Goal: Complete application form

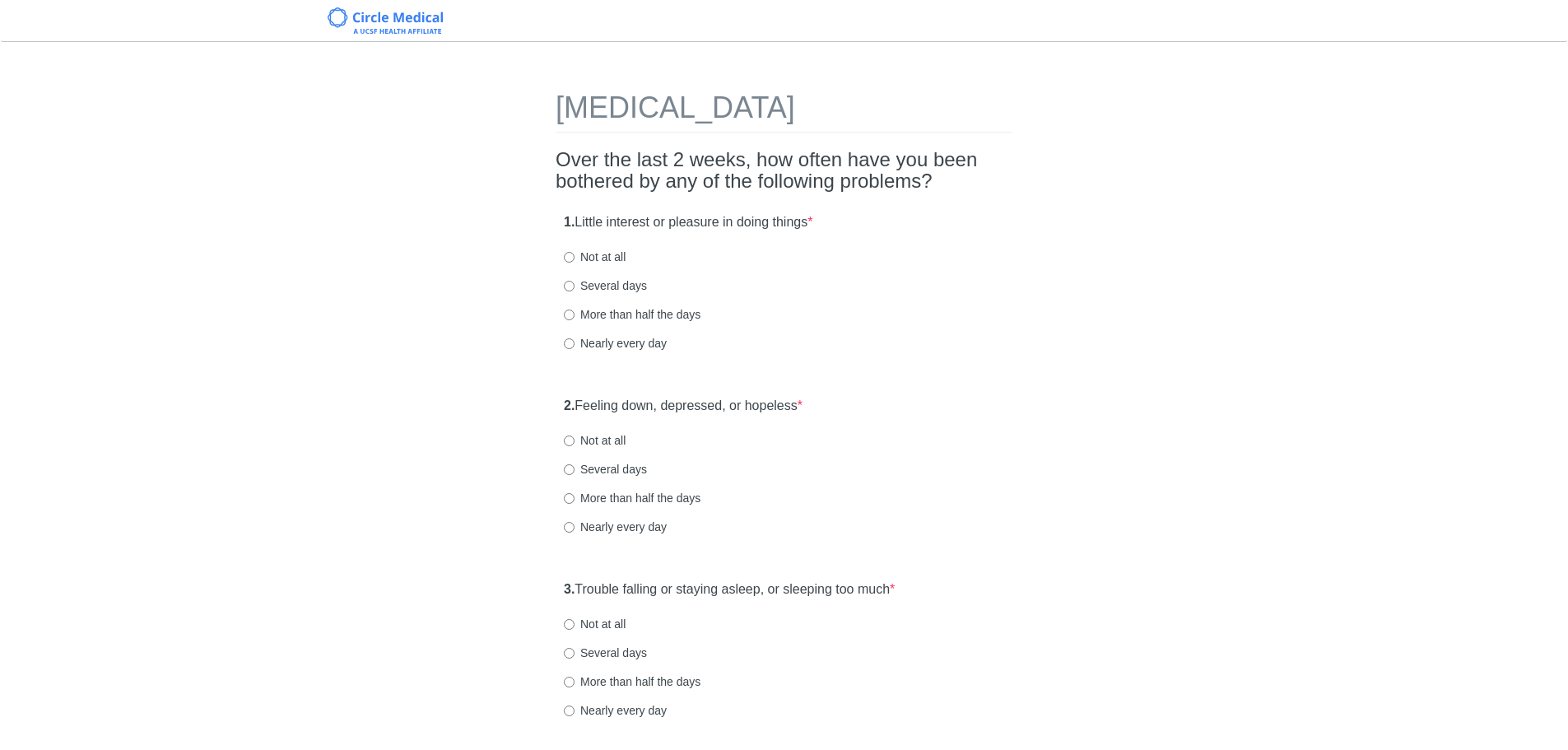
click at [603, 285] on label "Several days" at bounding box center [605, 286] width 84 height 16
click at [575, 285] on input "Several days" at bounding box center [569, 287] width 11 height 11
radio input "true"
click at [621, 470] on label "Several days" at bounding box center [605, 469] width 84 height 16
click at [575, 470] on input "Several days" at bounding box center [569, 470] width 11 height 11
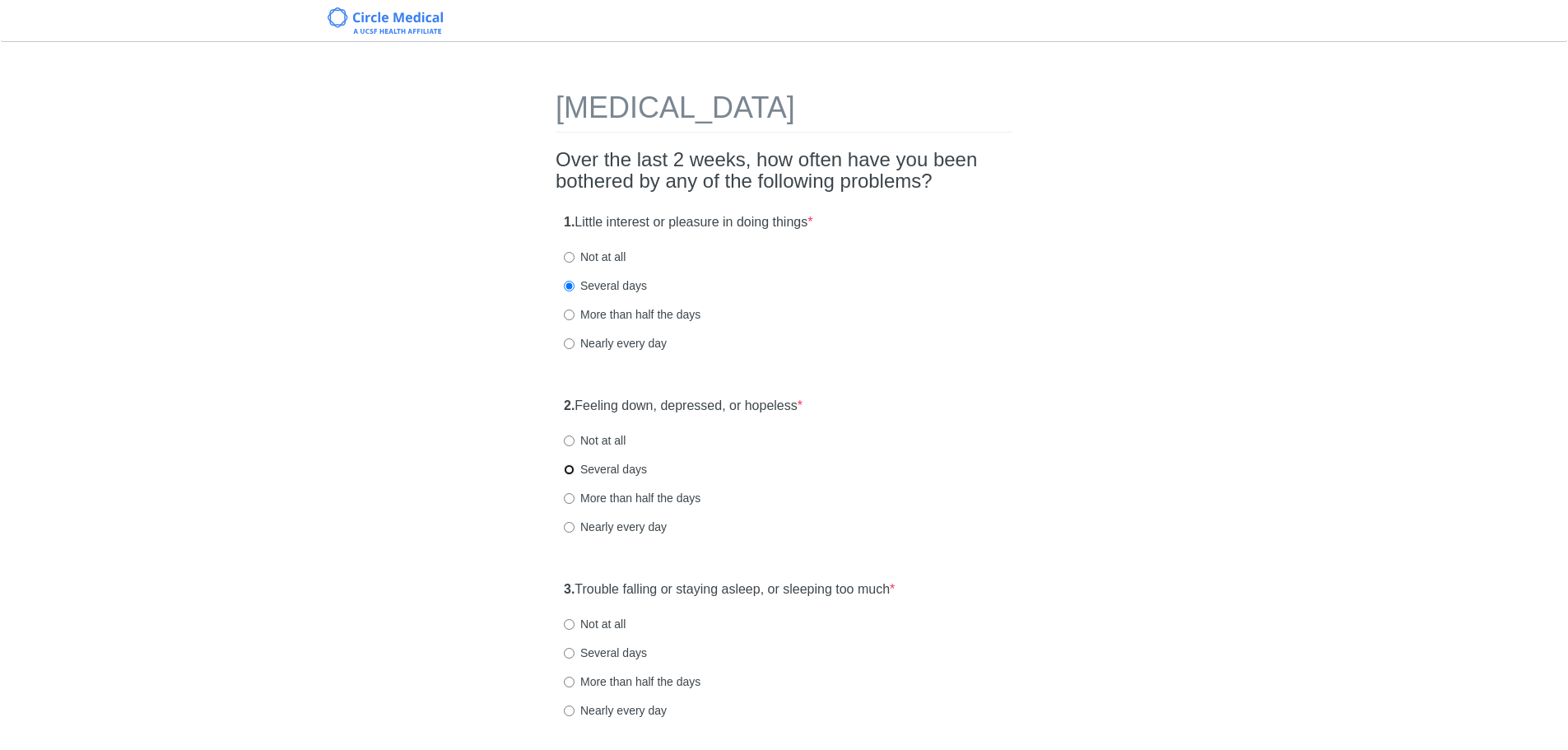
radio input "true"
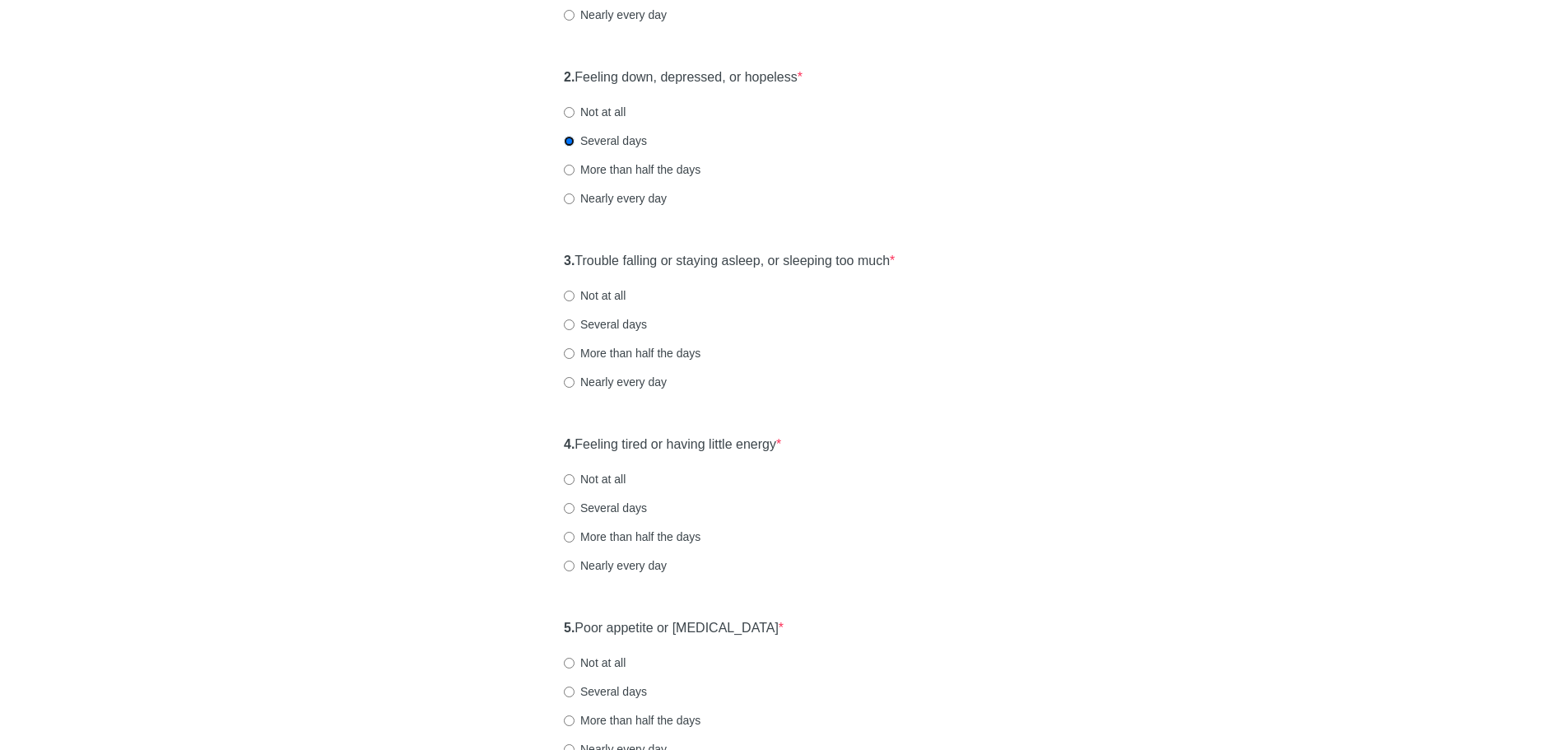
scroll to position [330, 0]
click at [606, 296] on label "Not at all" at bounding box center [595, 295] width 62 height 16
click at [575, 296] on input "Not at all" at bounding box center [569, 296] width 11 height 11
radio input "true"
click at [584, 506] on label "Several days" at bounding box center [605, 507] width 84 height 16
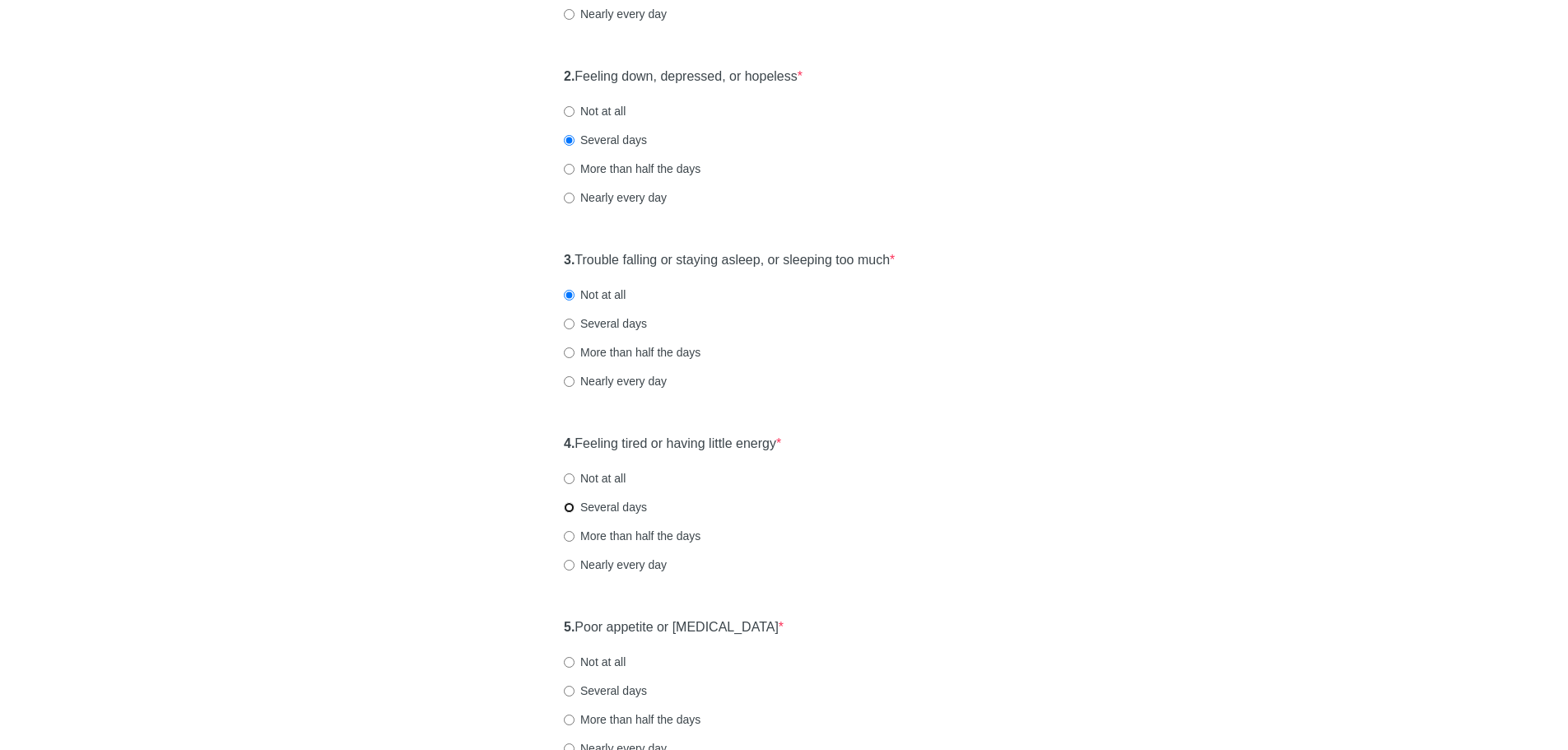
click at [575, 506] on input "Several days" at bounding box center [569, 507] width 11 height 11
radio input "true"
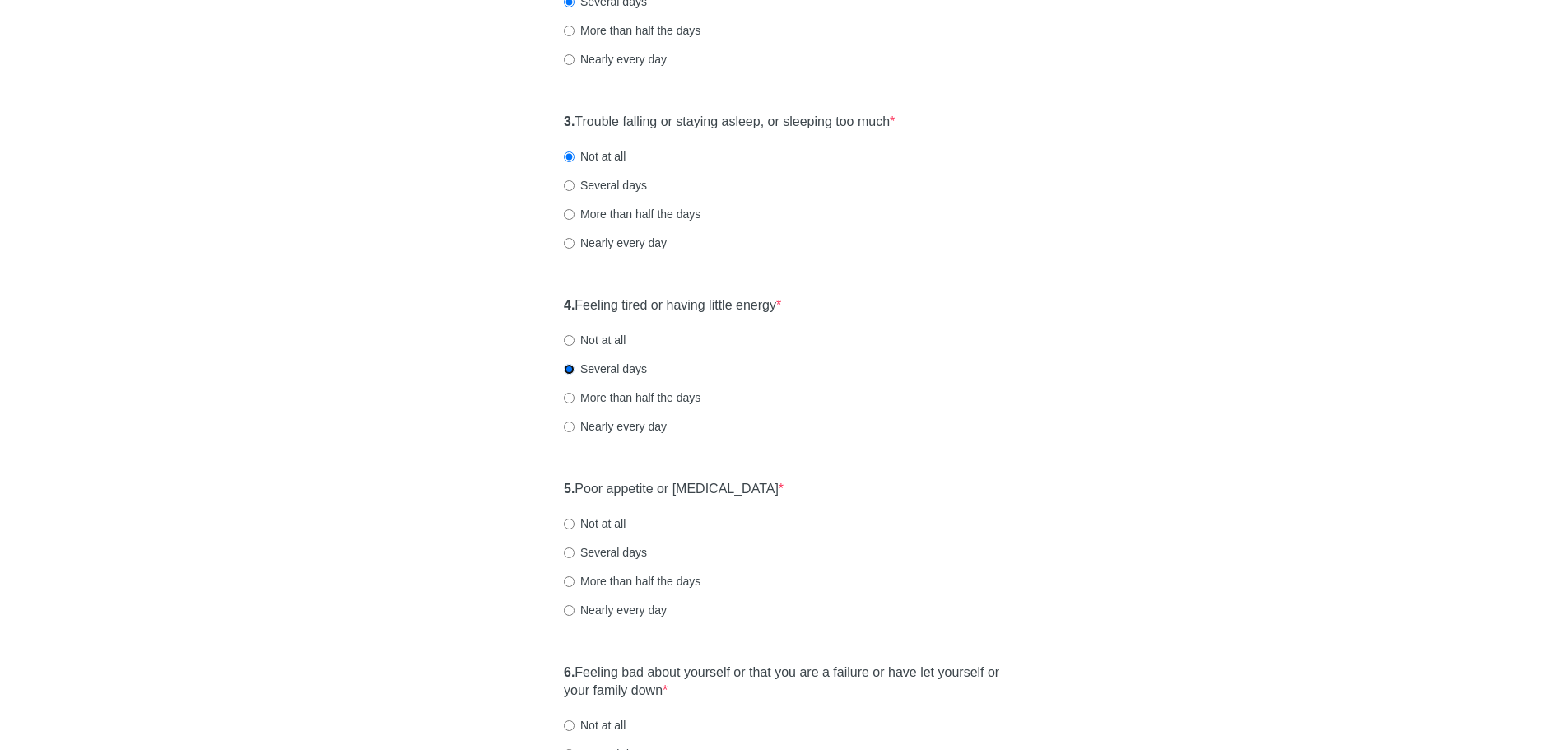
scroll to position [577, 0]
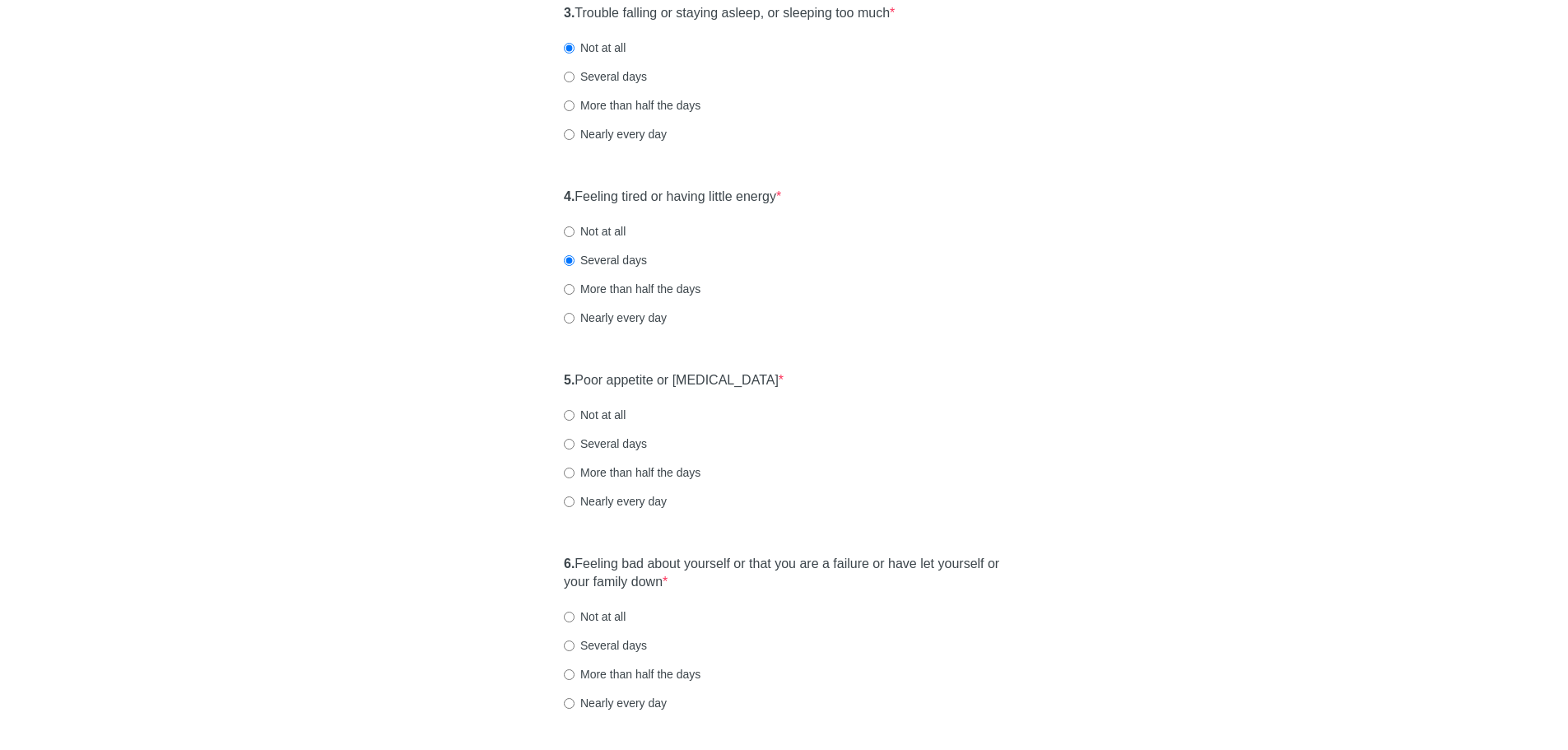
click at [603, 415] on label "Not at all" at bounding box center [595, 415] width 62 height 16
click at [575, 415] on input "Not at all" at bounding box center [569, 416] width 11 height 11
radio input "true"
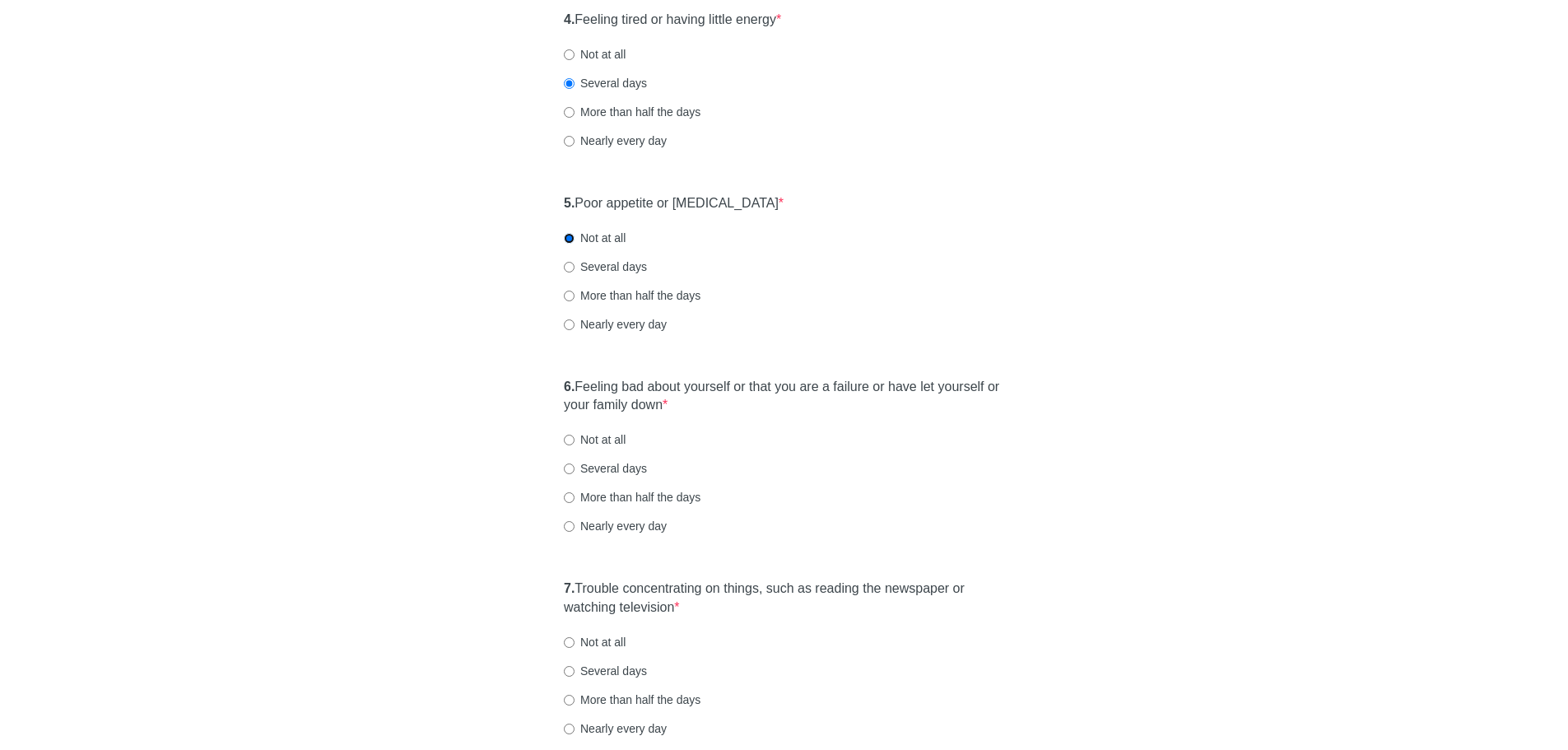
scroll to position [824, 0]
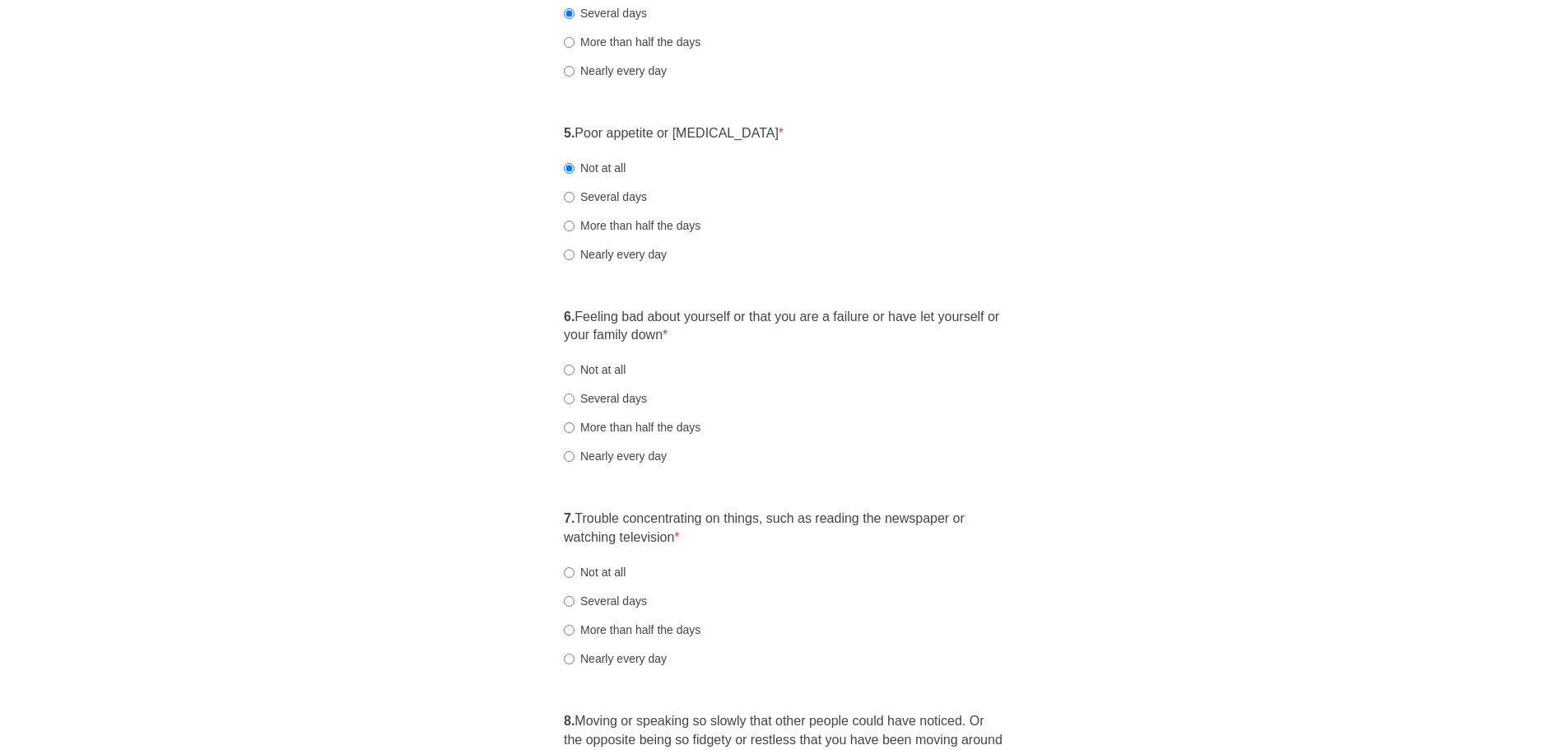
click at [601, 367] on label "Not at all" at bounding box center [595, 369] width 62 height 16
click at [575, 367] on input "Not at all" at bounding box center [569, 370] width 11 height 11
radio input "true"
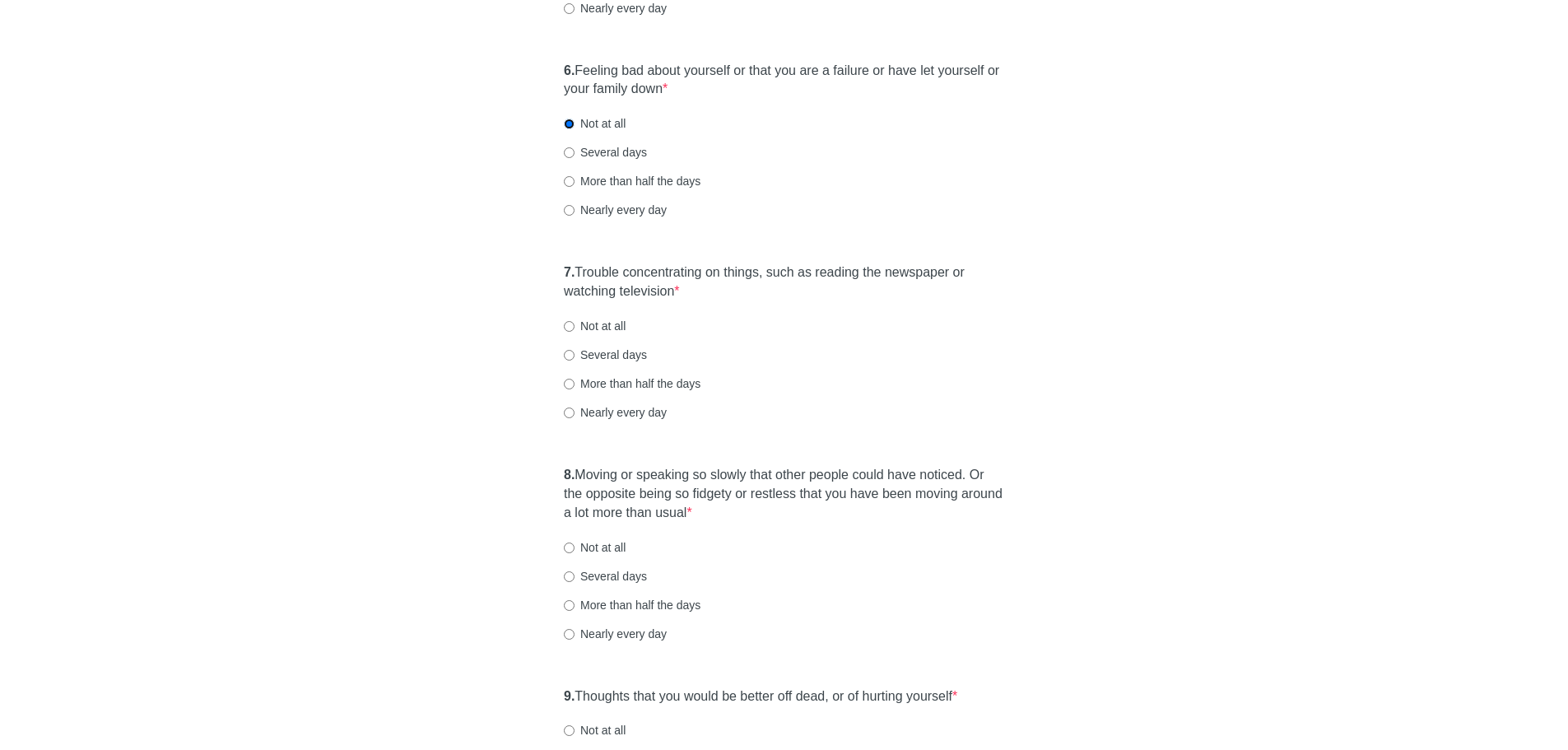
scroll to position [1071, 0]
click at [609, 326] on label "Not at all" at bounding box center [595, 325] width 62 height 16
click at [575, 326] on input "Not at all" at bounding box center [569, 326] width 11 height 11
radio input "true"
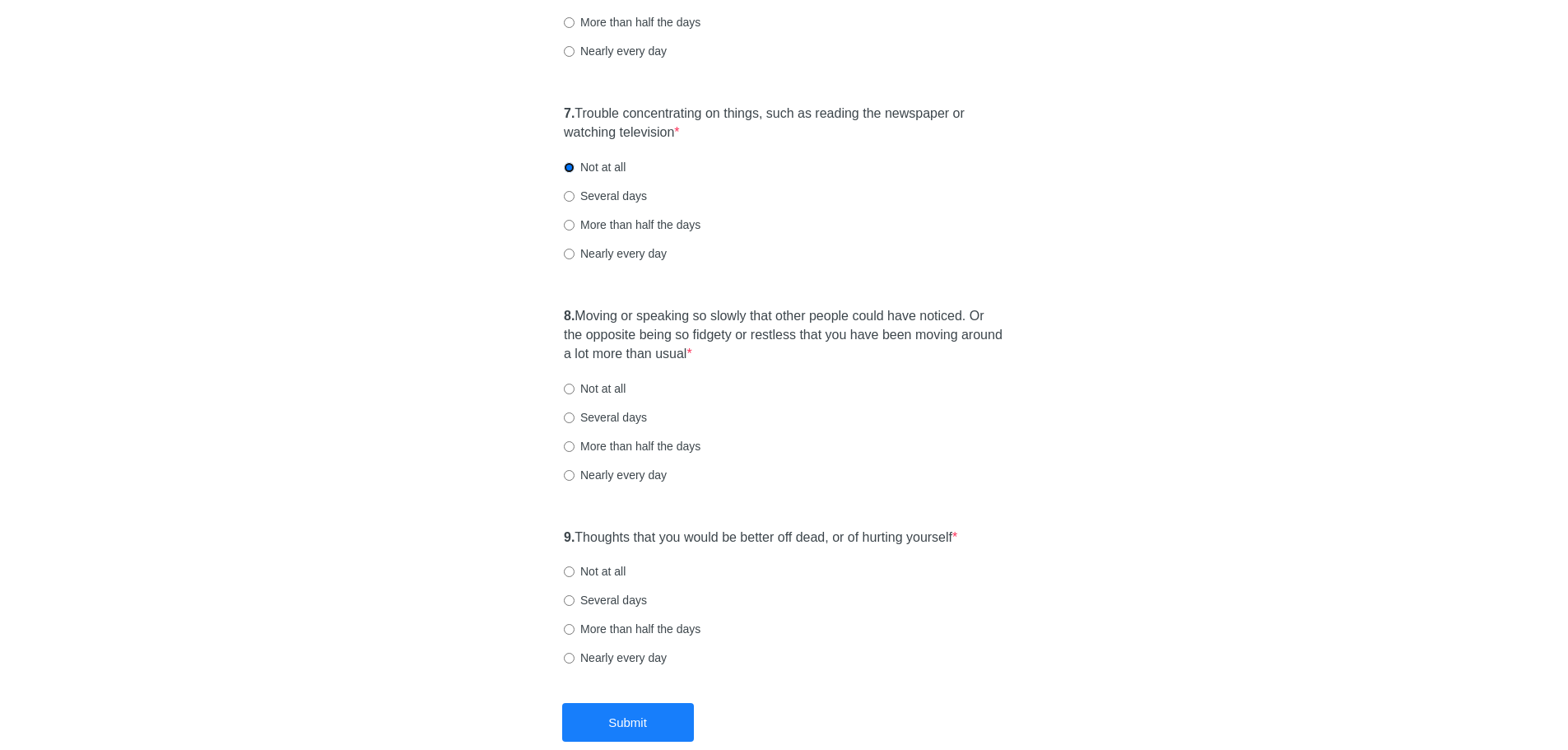
scroll to position [1235, 0]
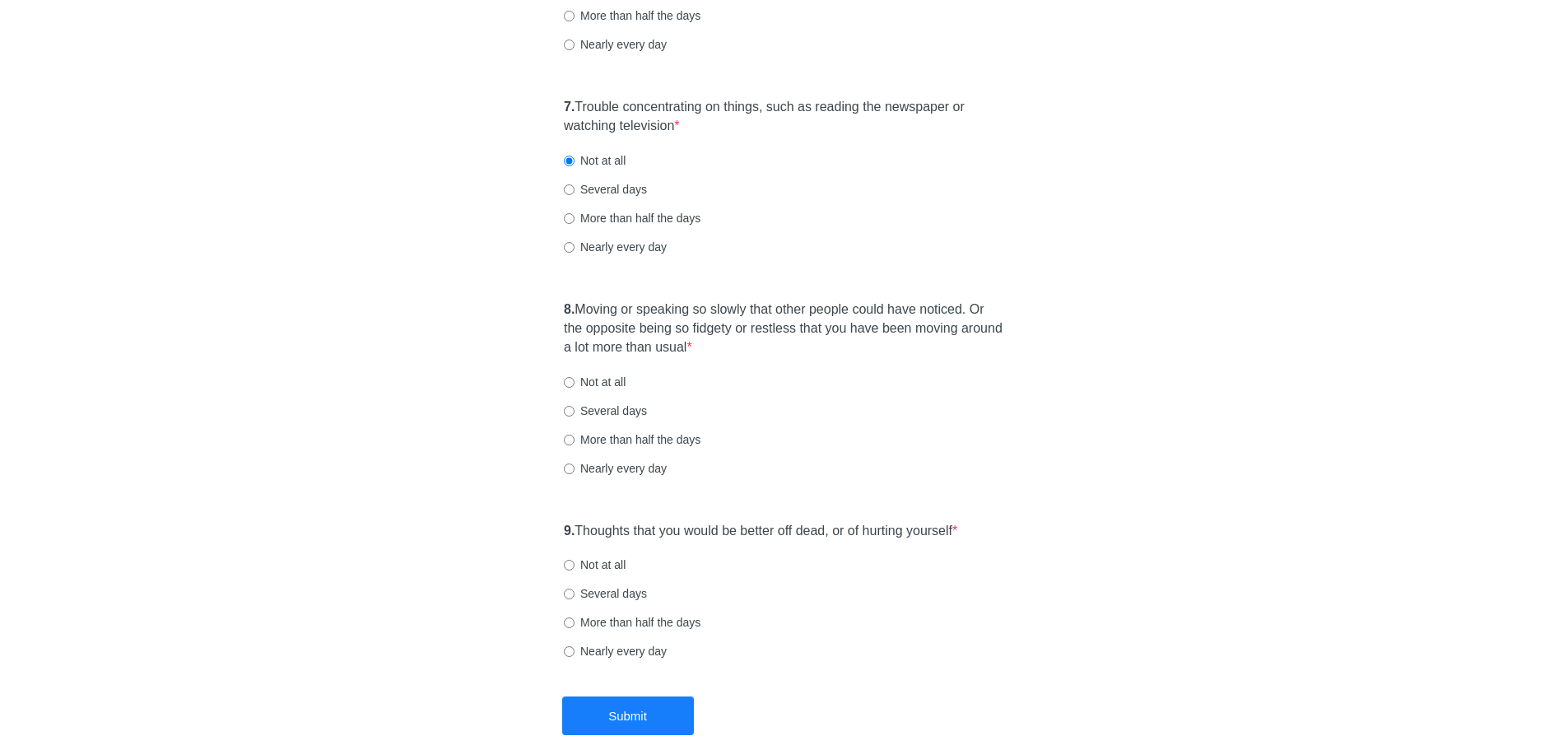
click at [589, 383] on label "Not at all" at bounding box center [595, 382] width 62 height 16
click at [575, 383] on input "Not at all" at bounding box center [569, 383] width 11 height 11
radio input "true"
click at [599, 567] on label "Not at all" at bounding box center [595, 565] width 62 height 16
click at [575, 567] on input "Not at all" at bounding box center [569, 565] width 11 height 11
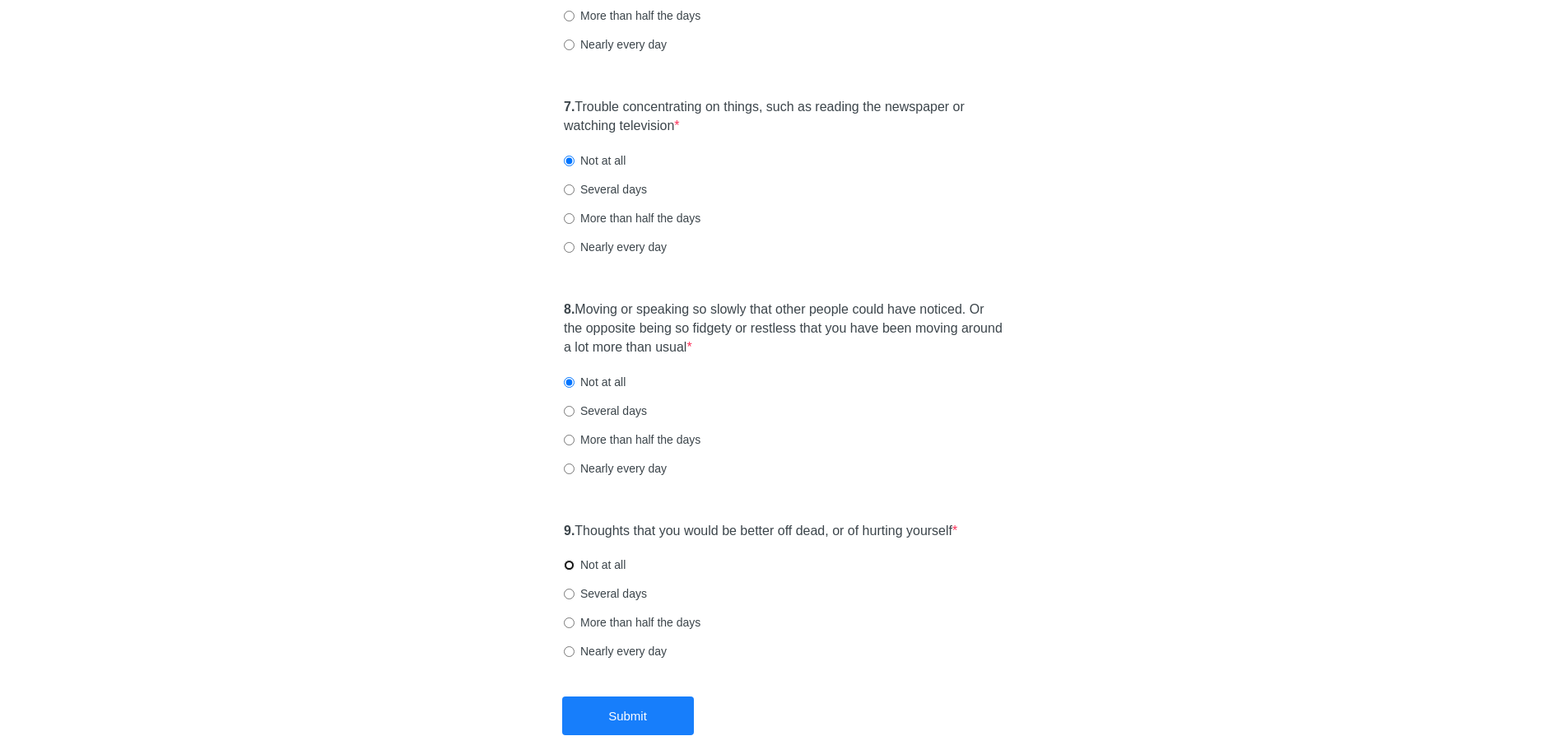
radio input "true"
click at [643, 724] on button "Submit" at bounding box center [628, 716] width 132 height 39
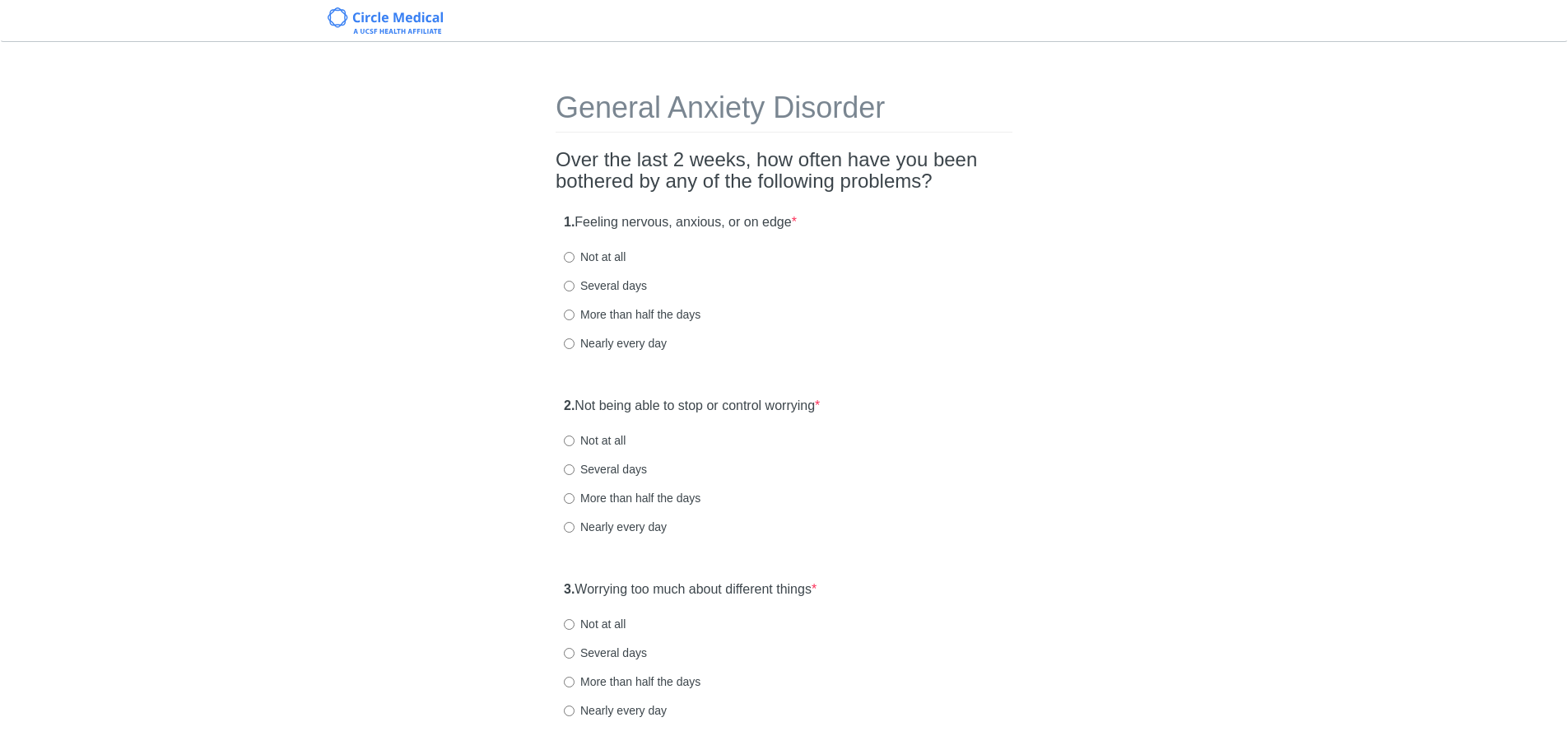
click at [608, 286] on label "Several days" at bounding box center [605, 286] width 84 height 16
click at [575, 286] on input "Several days" at bounding box center [569, 287] width 11 height 11
radio input "true"
click at [602, 443] on label "Not at all" at bounding box center [595, 440] width 62 height 16
click at [575, 443] on input "Not at all" at bounding box center [569, 441] width 11 height 11
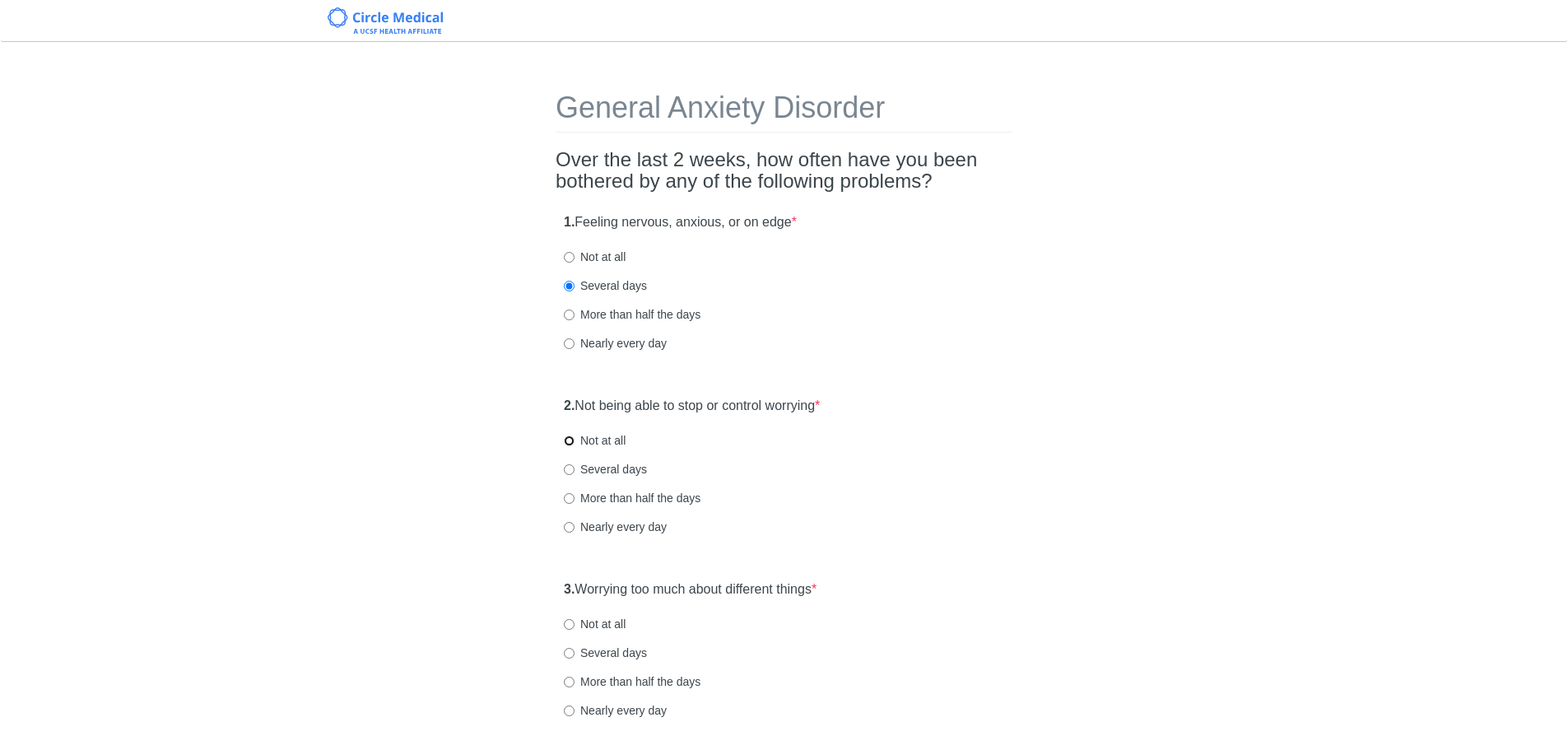
radio input "true"
click at [581, 622] on label "Not at all" at bounding box center [595, 624] width 62 height 16
click at [575, 622] on input "Not at all" at bounding box center [569, 624] width 11 height 11
radio input "true"
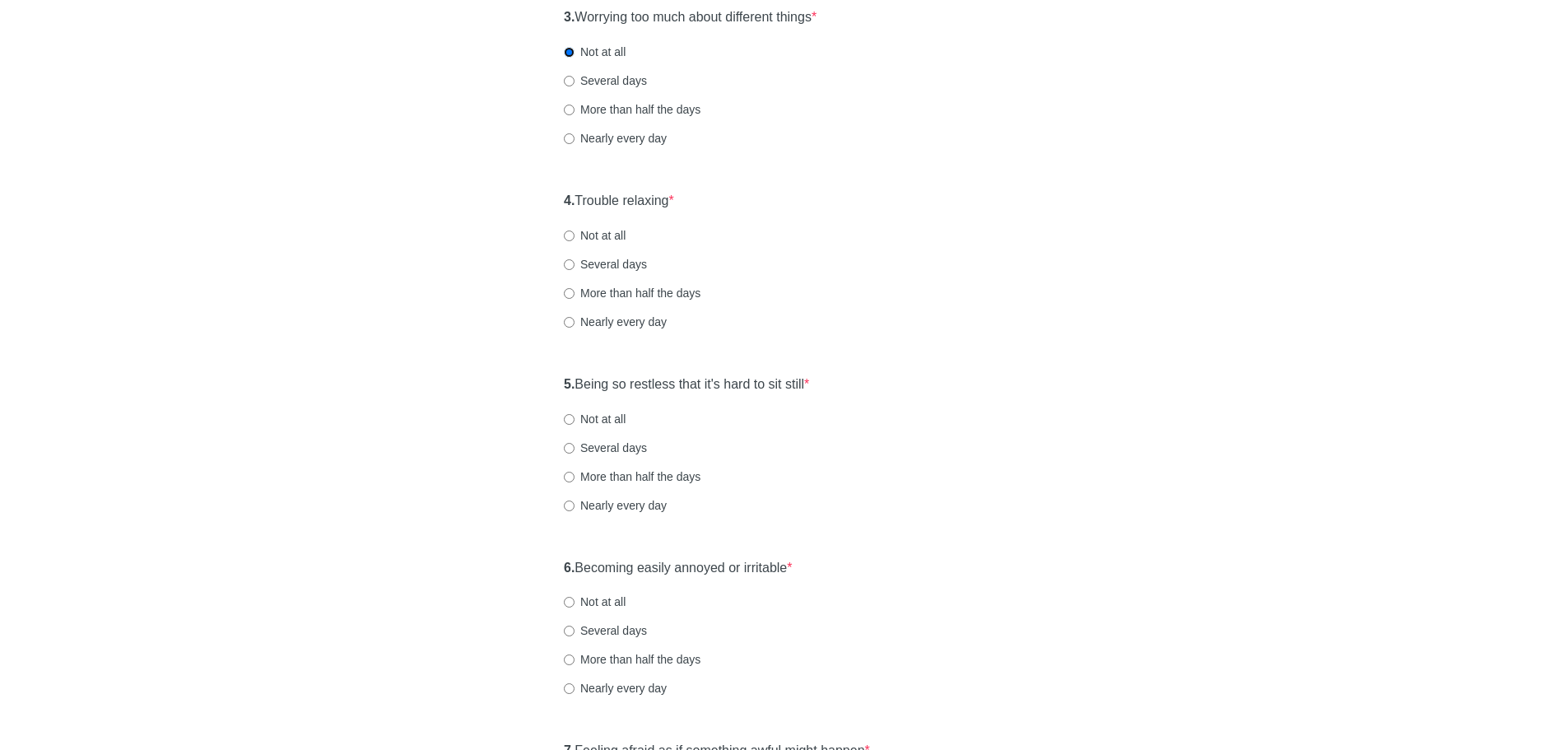
scroll to position [577, 0]
click at [596, 233] on label "Not at all" at bounding box center [595, 231] width 62 height 16
click at [575, 233] on input "Not at all" at bounding box center [569, 232] width 11 height 11
radio input "true"
click at [601, 445] on label "Several days" at bounding box center [605, 444] width 84 height 16
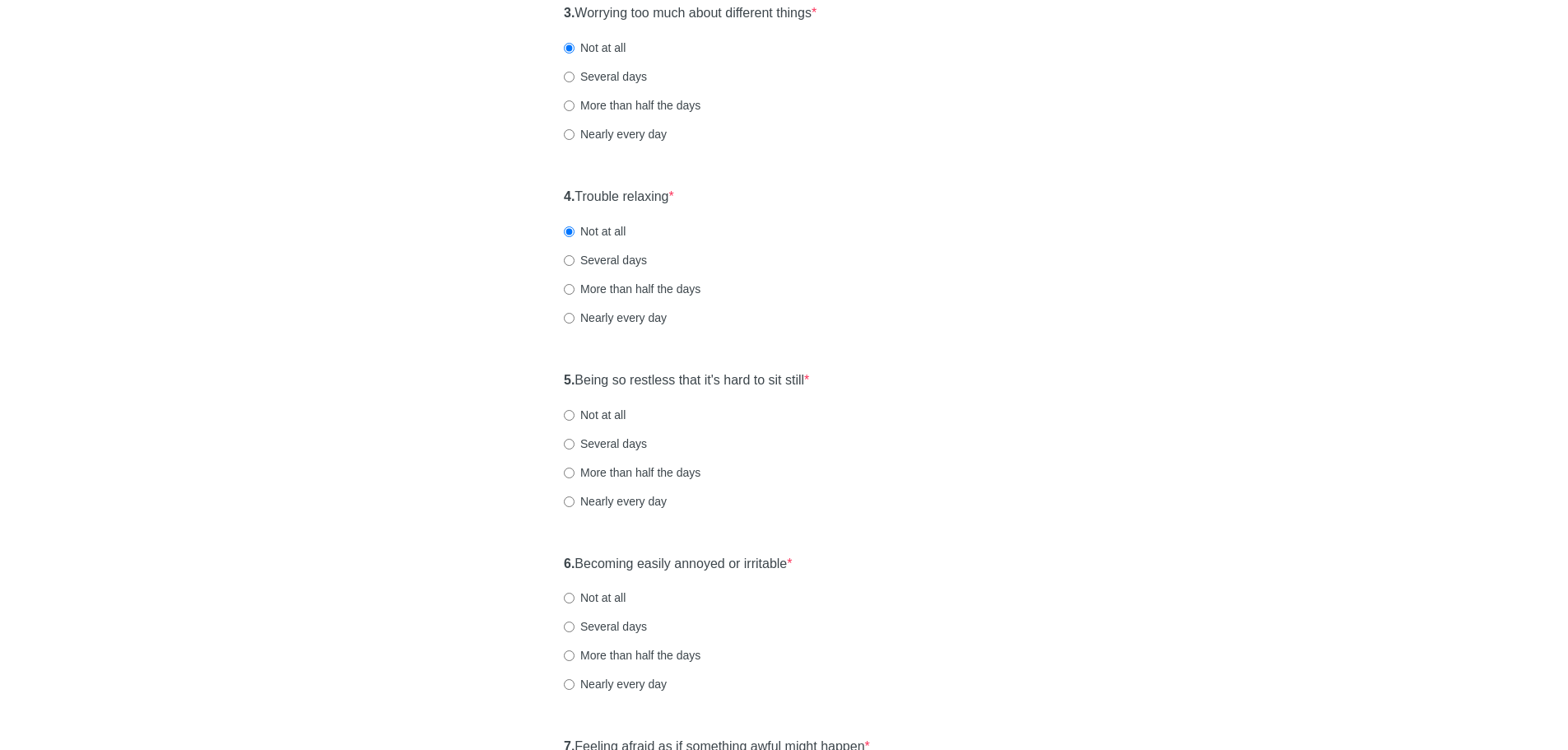
click at [575, 445] on input "Several days" at bounding box center [569, 445] width 11 height 11
radio input "true"
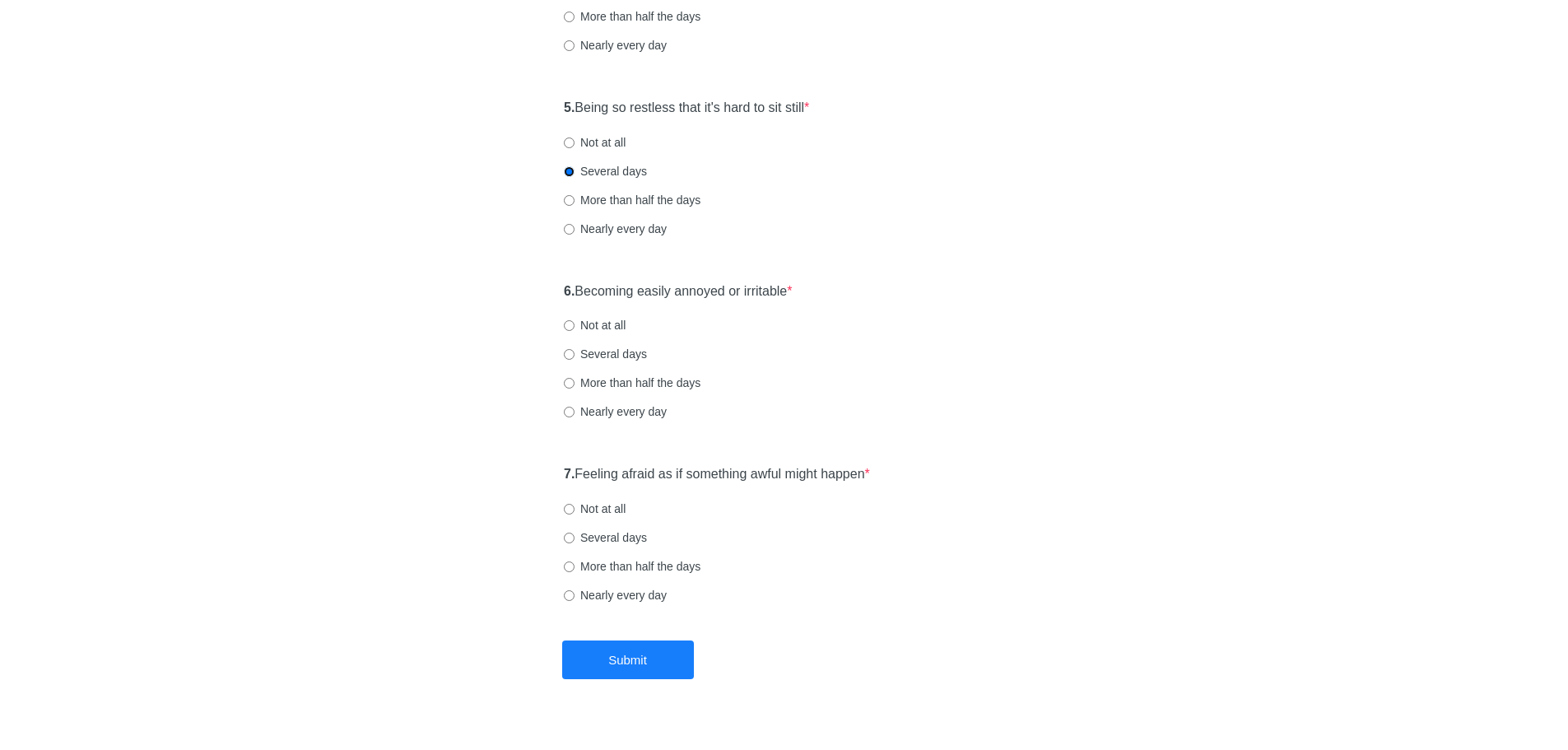
scroll to position [878, 0]
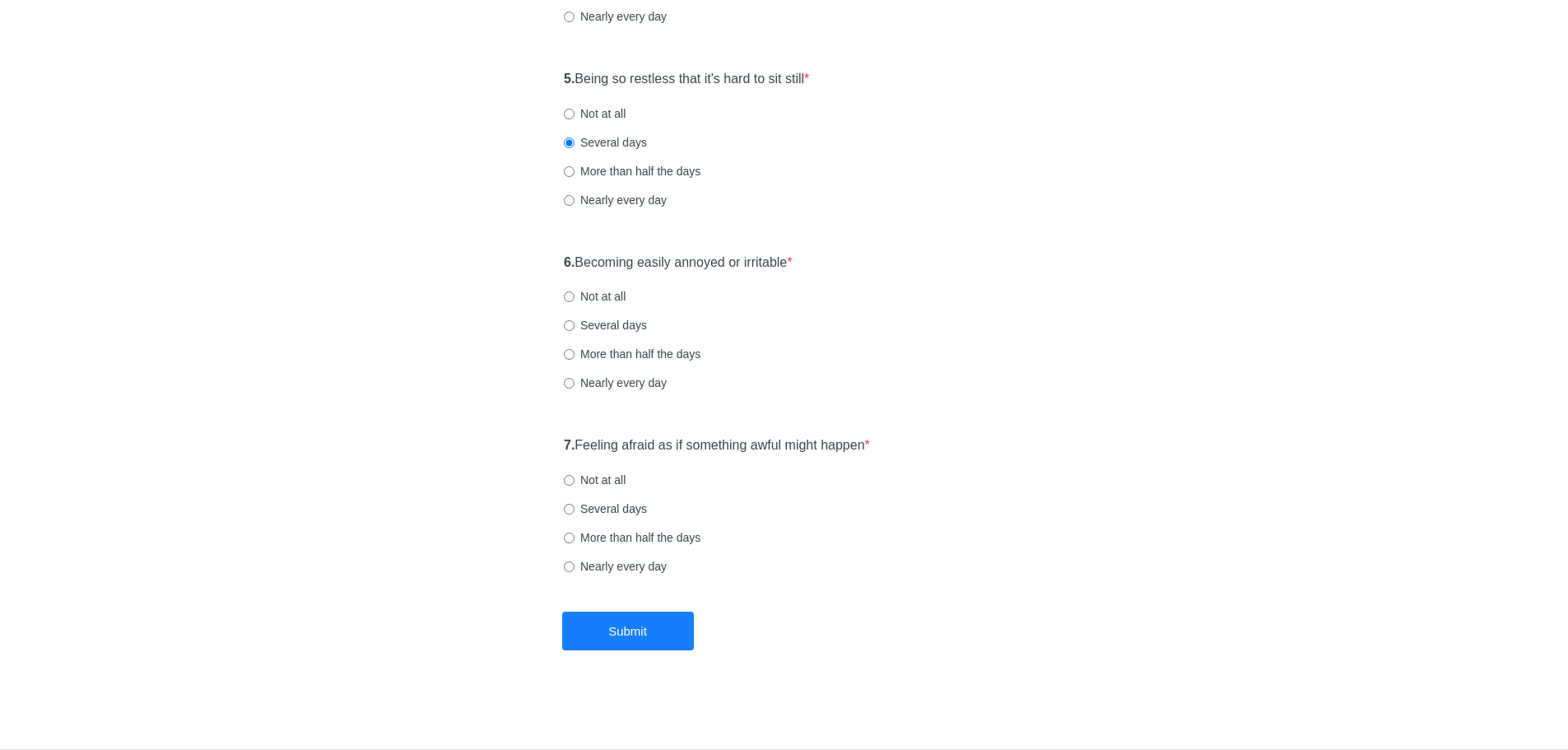
click at [601, 322] on label "Several days" at bounding box center [605, 325] width 84 height 16
click at [575, 322] on input "Several days" at bounding box center [569, 326] width 11 height 11
radio input "true"
click at [575, 483] on label "Not at all" at bounding box center [595, 480] width 62 height 16
click at [575, 483] on input "Not at all" at bounding box center [569, 481] width 11 height 11
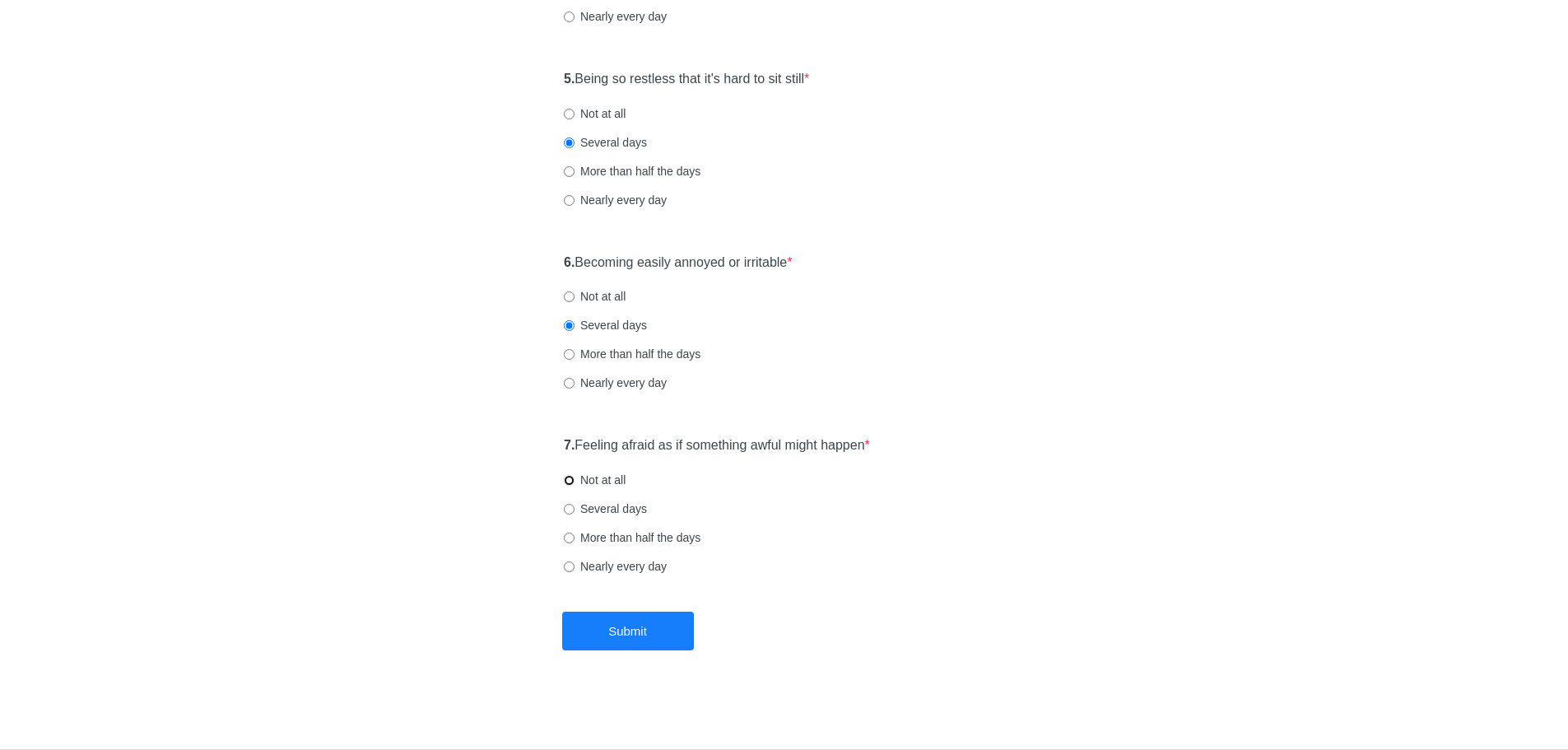
radio input "true"
click at [629, 636] on button "Submit" at bounding box center [628, 631] width 132 height 39
